Goal: Information Seeking & Learning: Learn about a topic

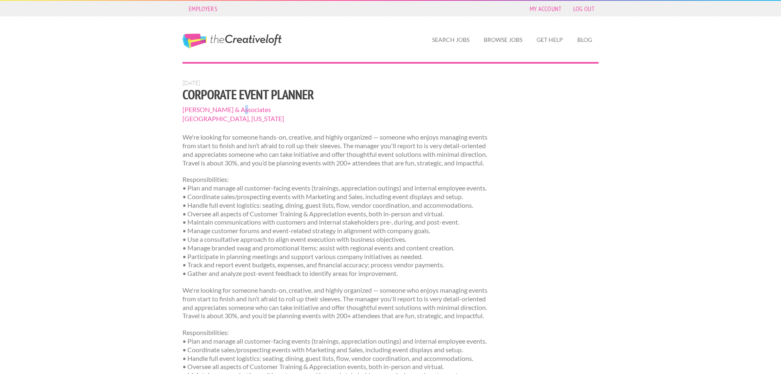
click at [235, 110] on span "Bernard Nickels & Associates" at bounding box center [336, 109] width 309 height 9
drag, startPoint x: 268, startPoint y: 110, endPoint x: 173, endPoint y: 110, distance: 95.1
click at [173, 110] on div "Employers My Account Log Out The Creative Loft Search Jobs Browse Jobs Get Help…" at bounding box center [390, 313] width 781 height 626
copy span "Bernard Nickels & Associates"
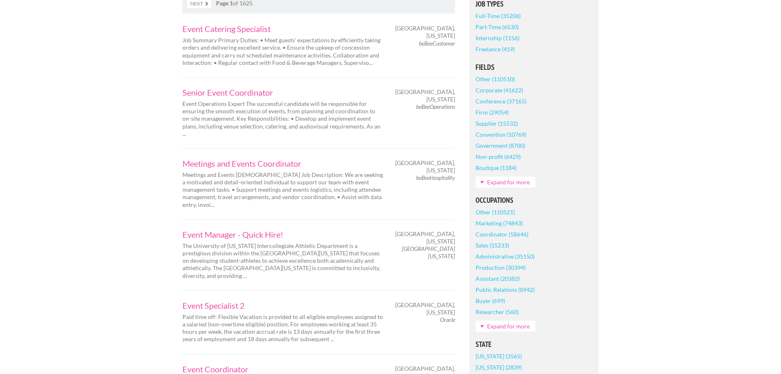
scroll to position [205, 0]
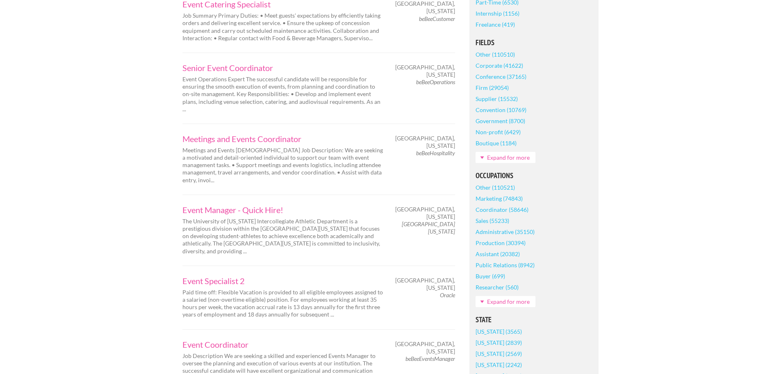
click at [510, 200] on link "Marketing (74843)" at bounding box center [499, 198] width 47 height 11
